Goal: Transaction & Acquisition: Download file/media

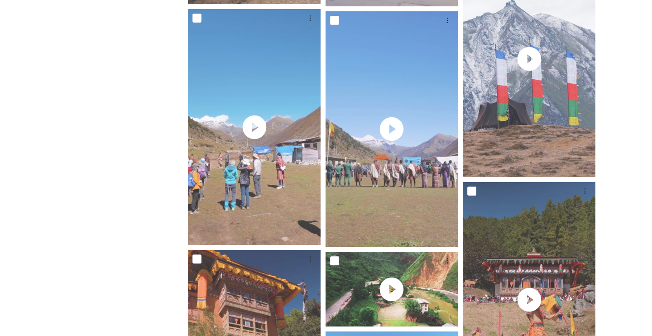
scroll to position [3524, 0]
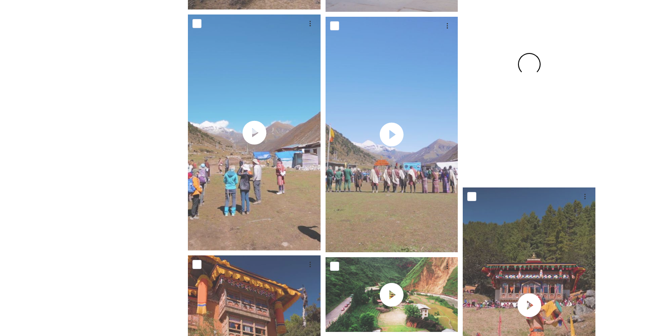
click at [524, 138] on div at bounding box center [529, 65] width 133 height 236
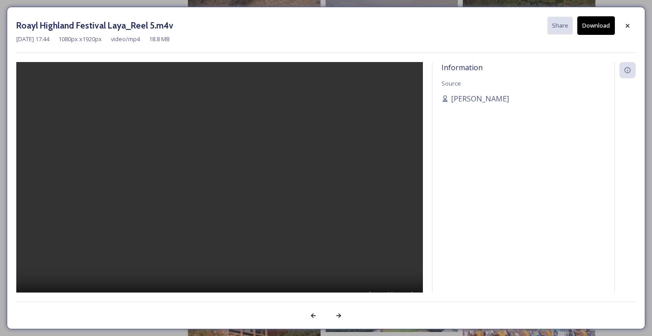
click at [221, 194] on video at bounding box center [219, 189] width 407 height 255
click at [628, 23] on icon at bounding box center [627, 25] width 7 height 7
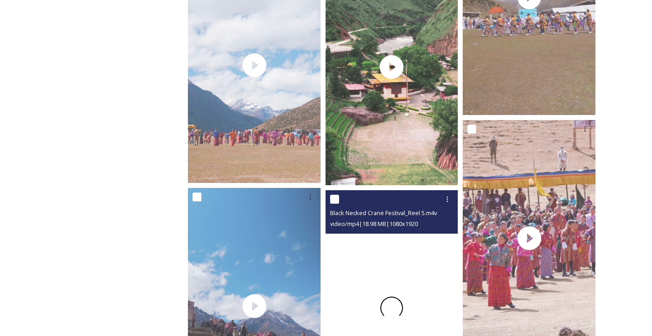
scroll to position [3089, 0]
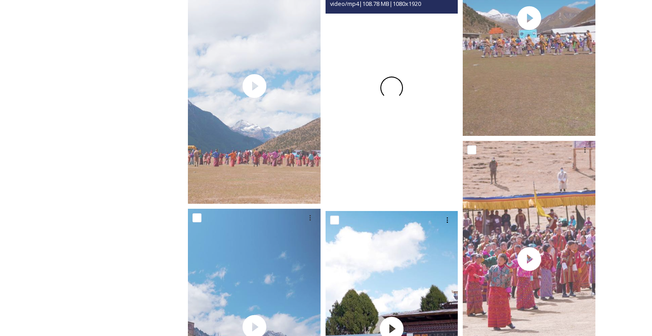
click at [404, 127] on div at bounding box center [392, 88] width 133 height 236
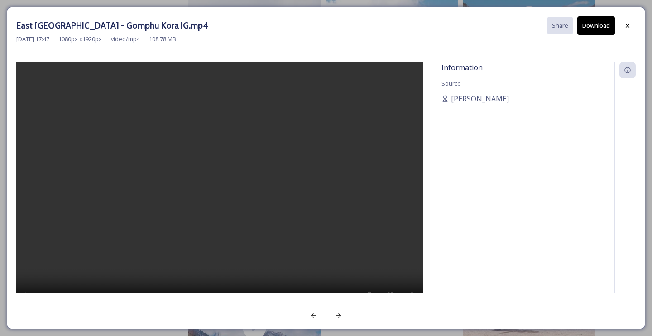
click at [220, 186] on video at bounding box center [219, 189] width 407 height 255
click at [216, 191] on video at bounding box center [219, 189] width 407 height 255
click at [629, 26] on icon at bounding box center [627, 25] width 7 height 7
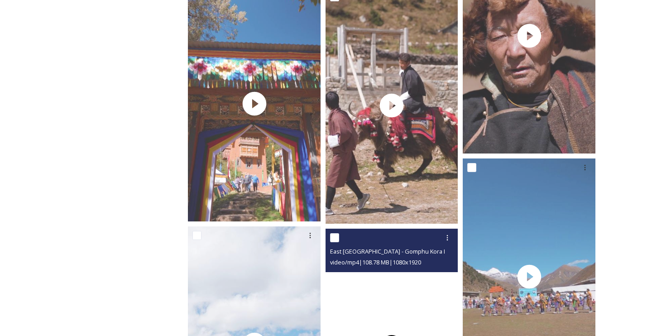
scroll to position [2817, 0]
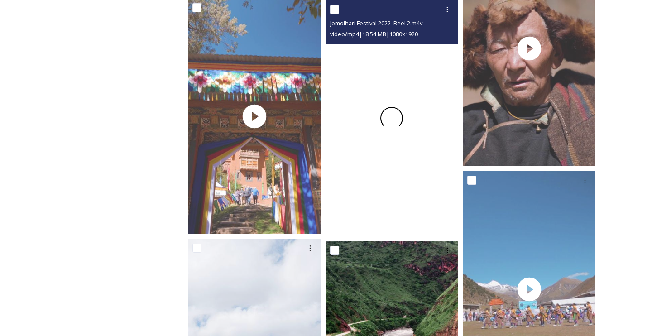
click at [388, 115] on span at bounding box center [391, 118] width 29 height 29
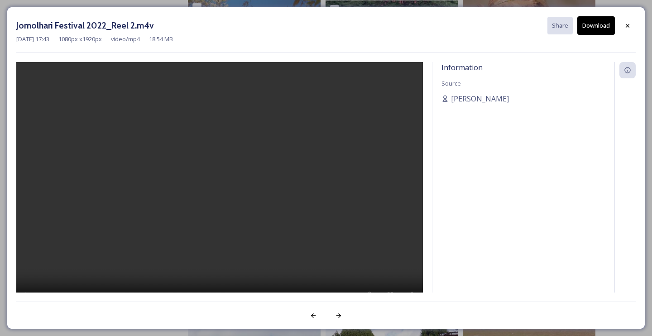
click at [223, 189] on video at bounding box center [219, 189] width 407 height 255
click at [225, 183] on video at bounding box center [219, 189] width 407 height 255
click at [629, 27] on icon at bounding box center [627, 25] width 7 height 7
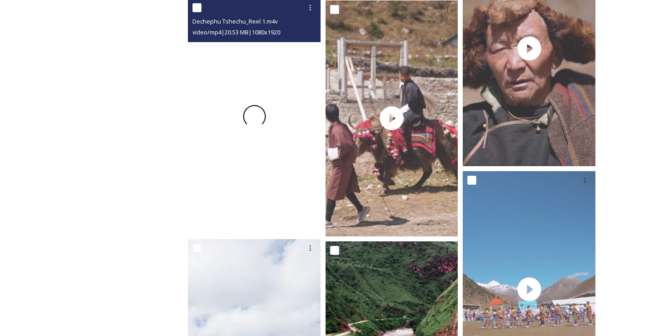
click at [261, 121] on span at bounding box center [255, 117] width 28 height 28
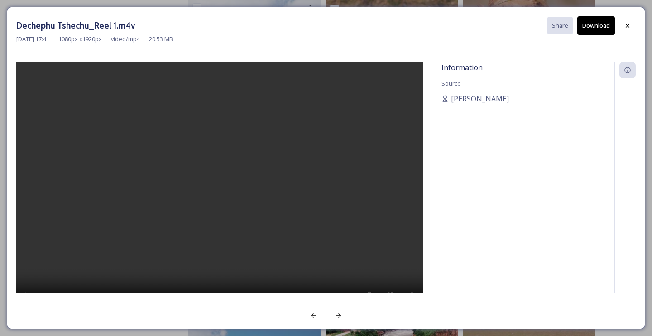
click at [218, 200] on video at bounding box center [219, 189] width 407 height 255
click at [626, 29] on icon at bounding box center [627, 25] width 7 height 7
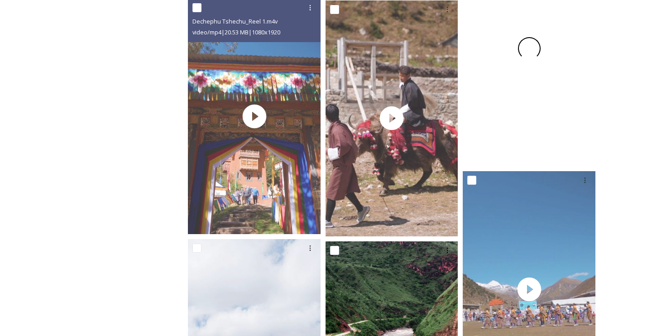
click at [536, 55] on span at bounding box center [530, 49] width 22 height 22
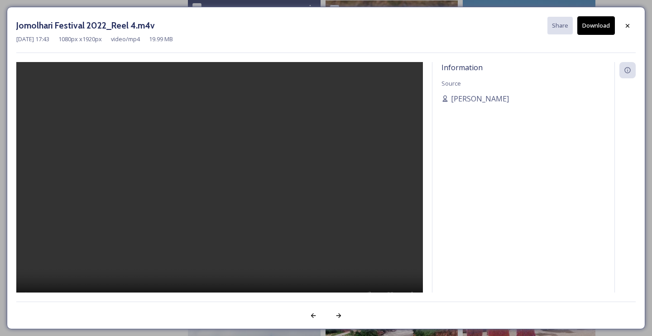
click at [221, 183] on video at bounding box center [219, 189] width 407 height 255
click at [230, 187] on video at bounding box center [219, 189] width 407 height 255
click at [207, 192] on video at bounding box center [219, 189] width 407 height 255
click at [626, 26] on icon at bounding box center [627, 25] width 7 height 7
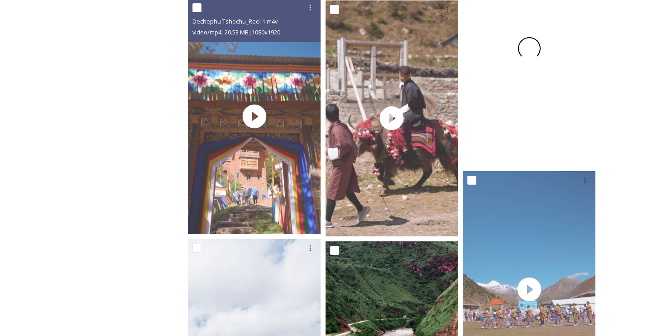
click at [536, 47] on span at bounding box center [529, 48] width 28 height 28
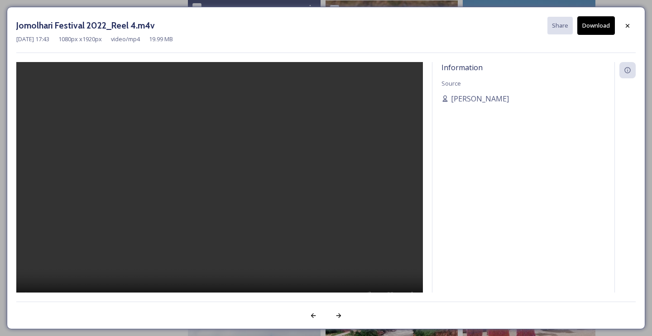
click at [221, 193] on video at bounding box center [219, 189] width 407 height 255
click at [202, 207] on video at bounding box center [219, 189] width 407 height 255
click at [631, 22] on icon at bounding box center [627, 25] width 7 height 7
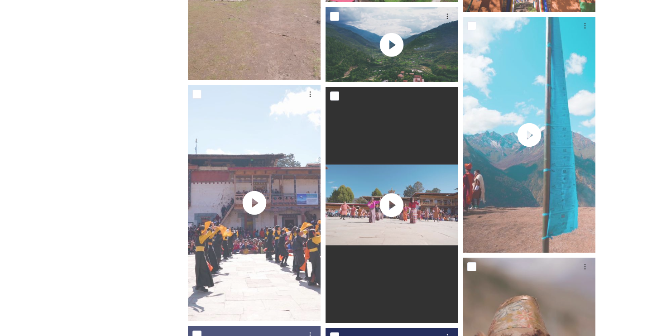
scroll to position [2489, 0]
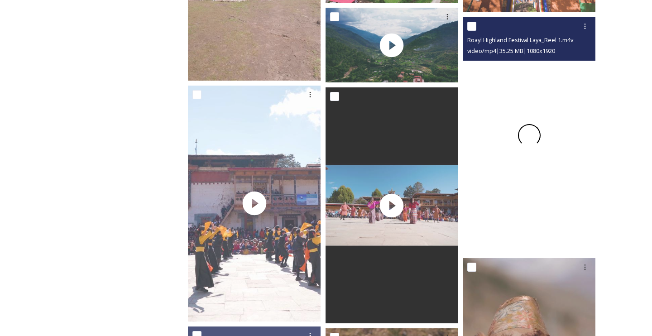
click at [531, 136] on span at bounding box center [529, 136] width 28 height 28
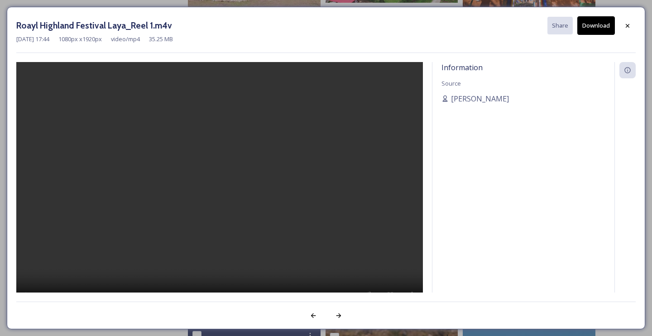
click at [216, 194] on video at bounding box center [219, 189] width 407 height 255
click at [231, 186] on video at bounding box center [219, 189] width 407 height 255
click at [624, 24] on div at bounding box center [628, 26] width 16 height 16
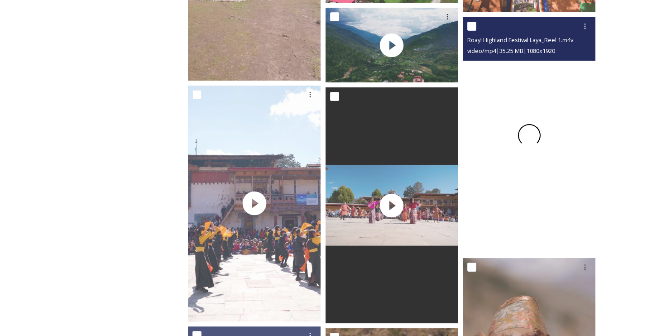
click at [541, 176] on div at bounding box center [529, 135] width 133 height 236
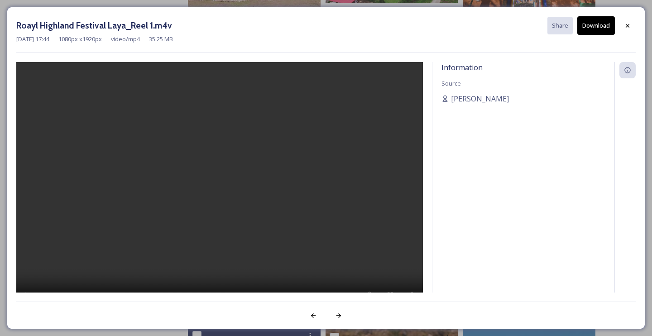
click at [221, 194] on video at bounding box center [219, 189] width 407 height 255
click at [624, 28] on icon at bounding box center [627, 25] width 7 height 7
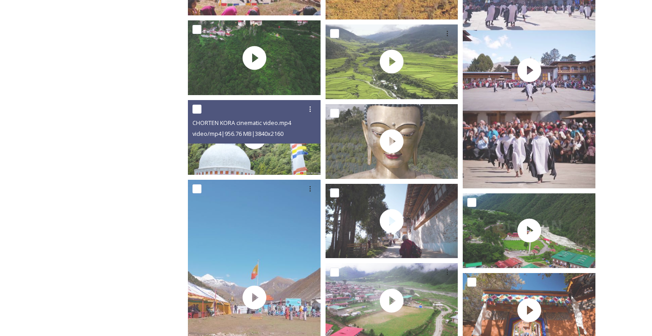
scroll to position [2153, 0]
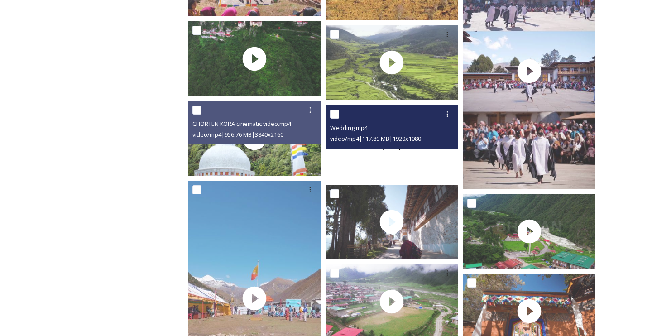
click at [364, 159] on div at bounding box center [392, 142] width 133 height 75
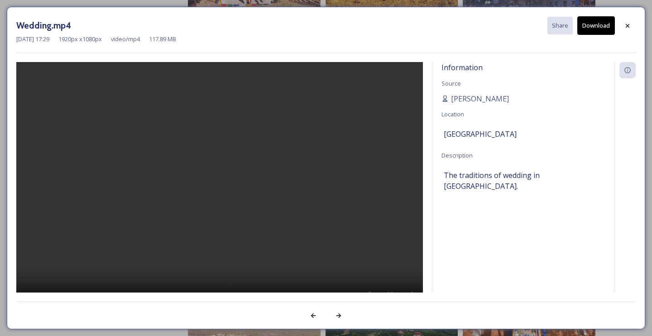
click at [221, 189] on video at bounding box center [219, 189] width 407 height 255
click at [601, 23] on button "Download" at bounding box center [597, 25] width 38 height 19
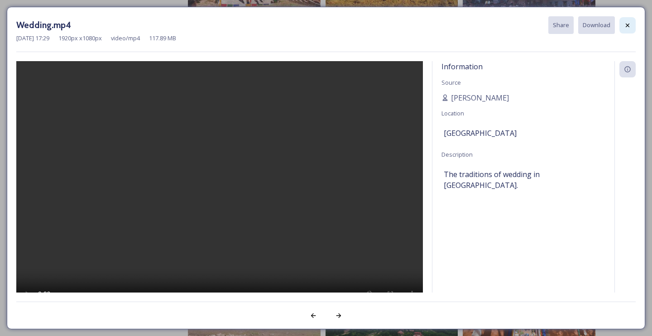
click at [626, 26] on icon at bounding box center [627, 25] width 7 height 7
